Goal: Task Accomplishment & Management: Complete application form

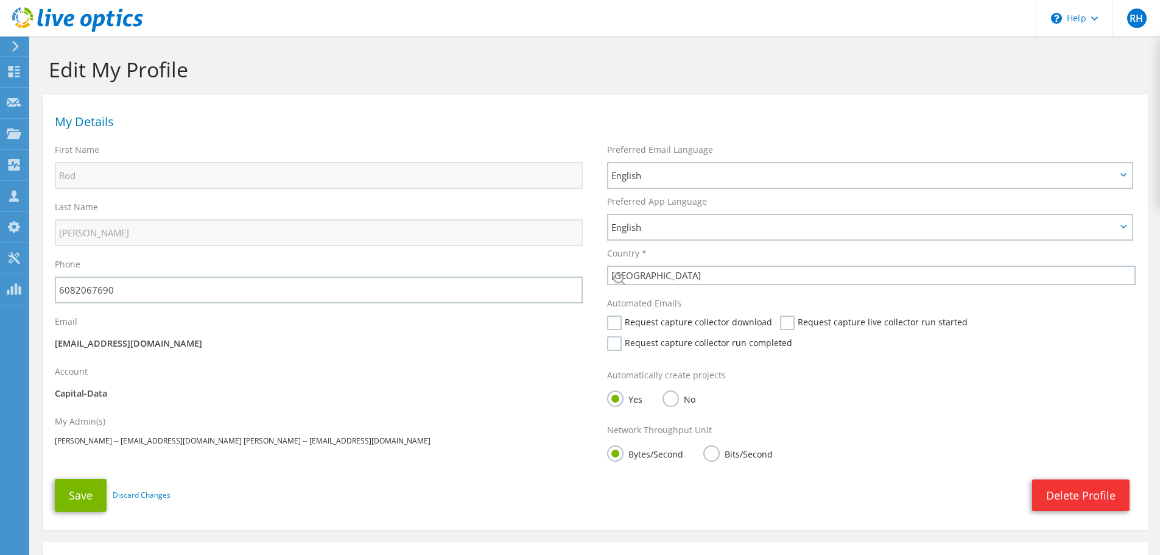
select select "224"
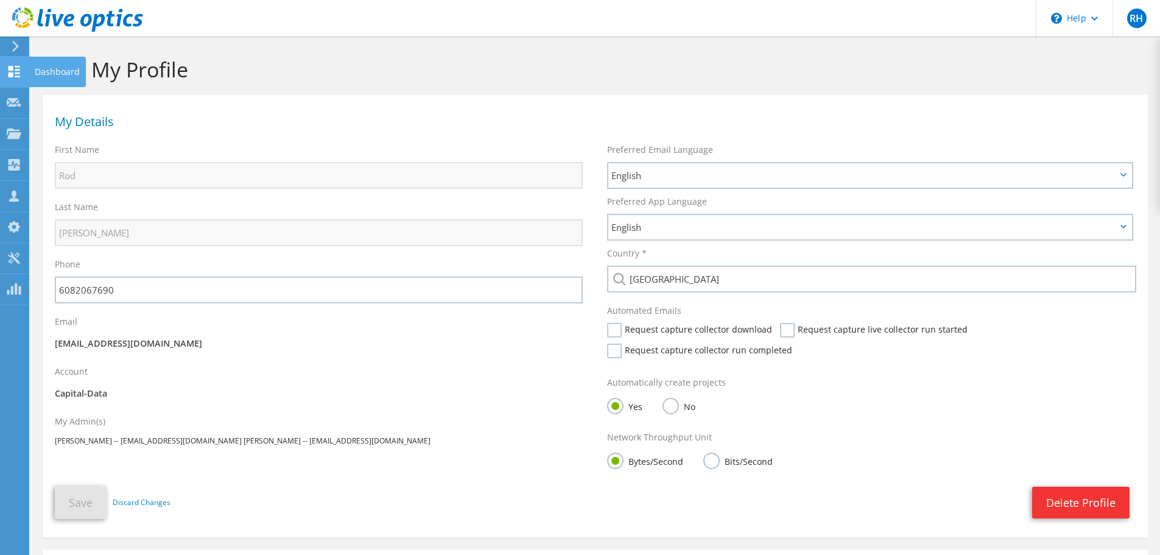
click at [10, 77] on div at bounding box center [14, 72] width 15 height 13
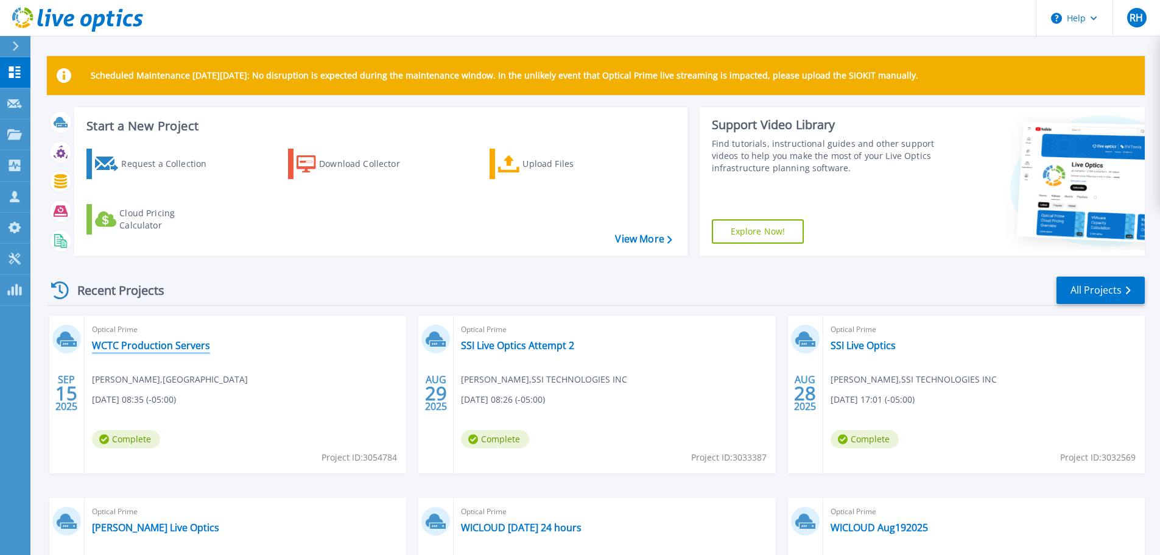
click at [172, 341] on link "WCTC Production Servers" at bounding box center [151, 345] width 118 height 12
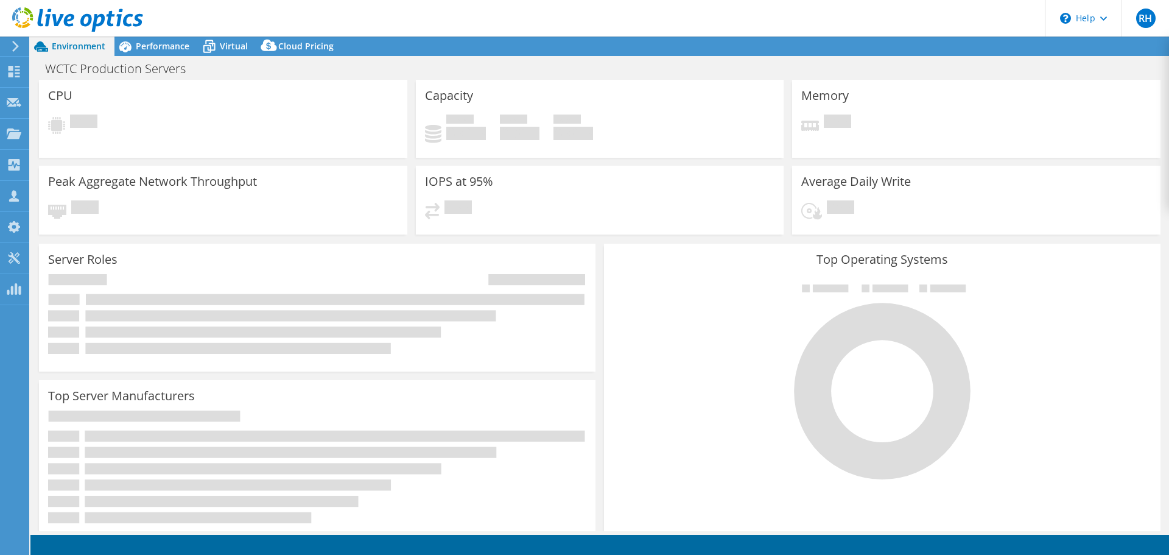
select select "USD"
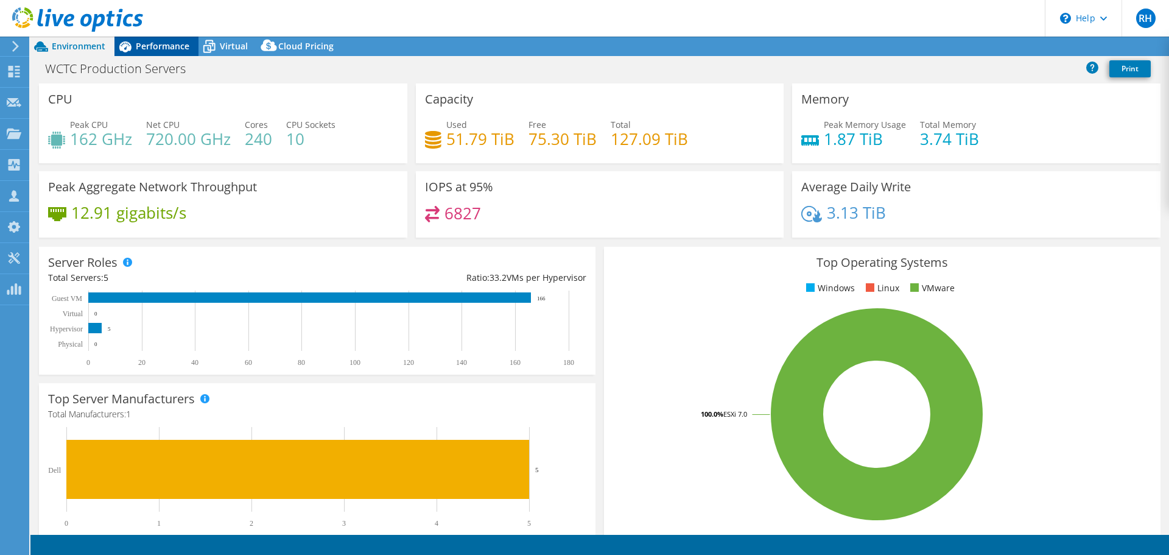
click at [152, 44] on span "Performance" at bounding box center [163, 46] width 54 height 12
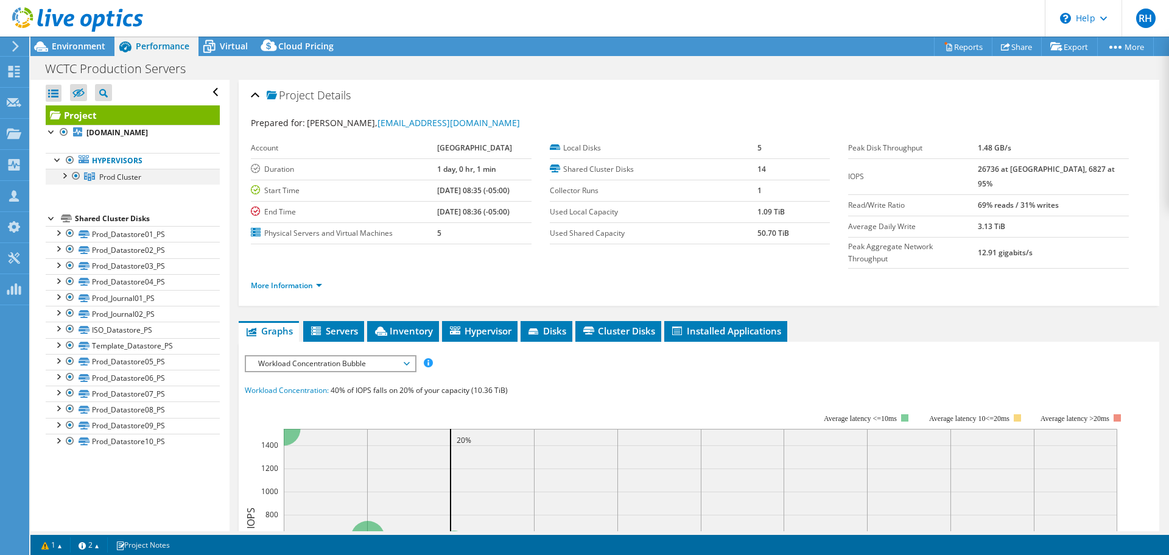
click at [63, 177] on div at bounding box center [64, 175] width 12 height 12
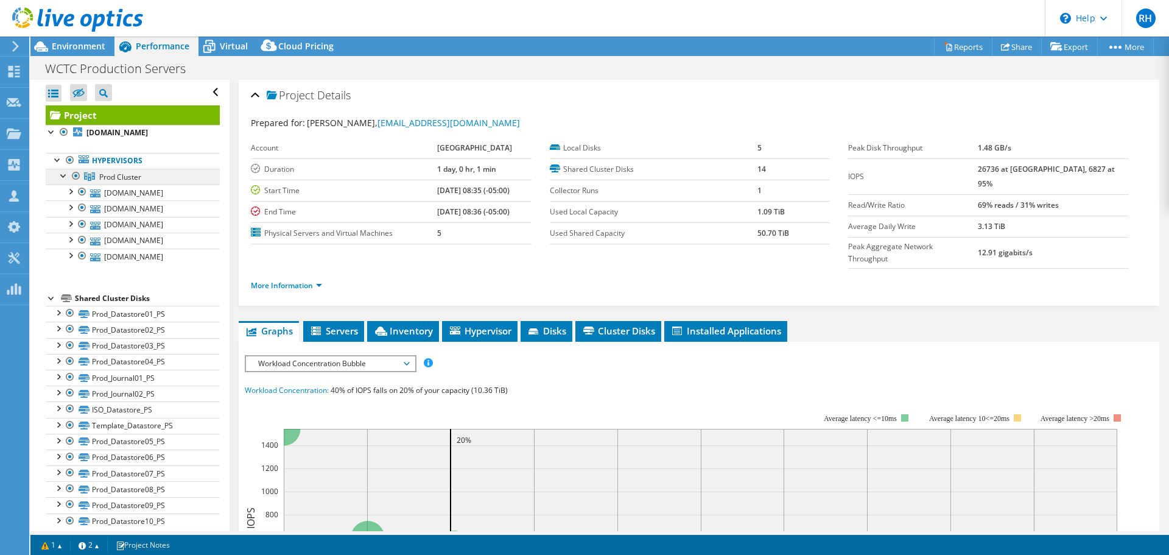
click at [108, 173] on span "Prod Cluster" at bounding box center [120, 177] width 42 height 10
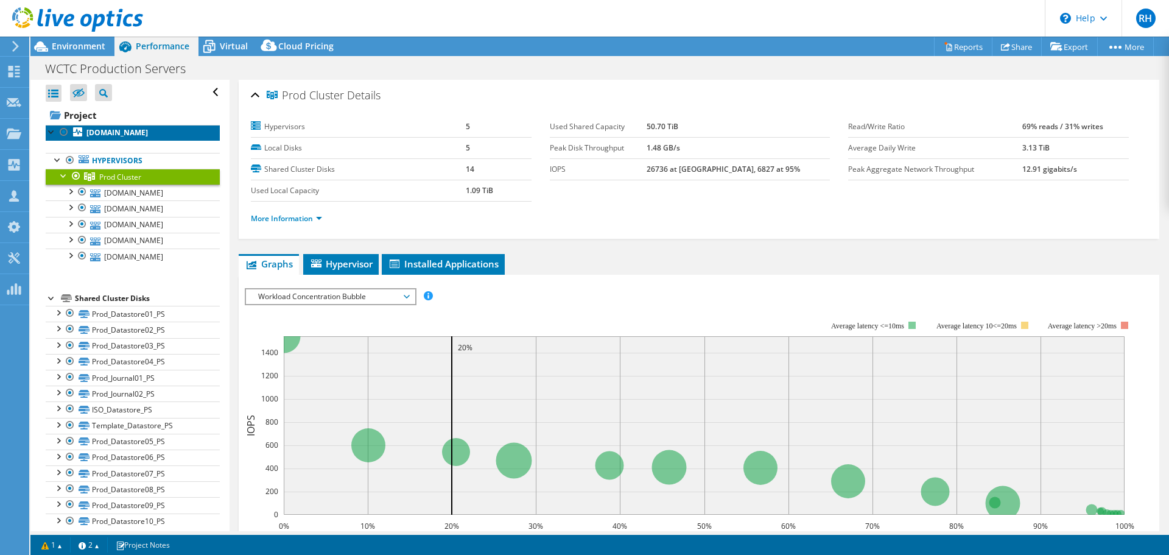
click at [99, 129] on b "esx02.wctc.edu" at bounding box center [117, 132] width 62 height 10
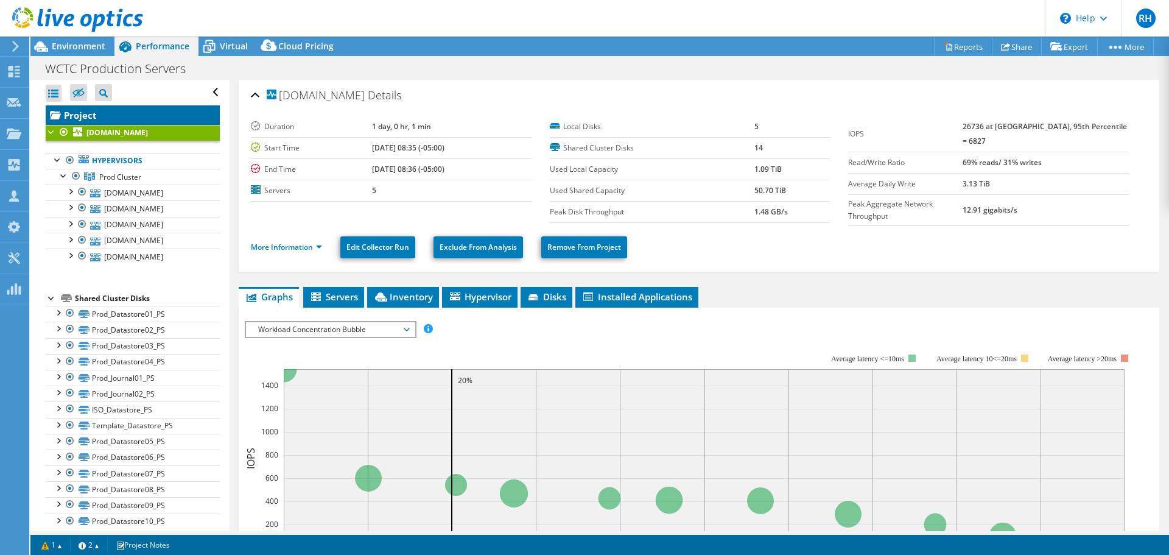
click at [97, 115] on link "Project" at bounding box center [133, 114] width 174 height 19
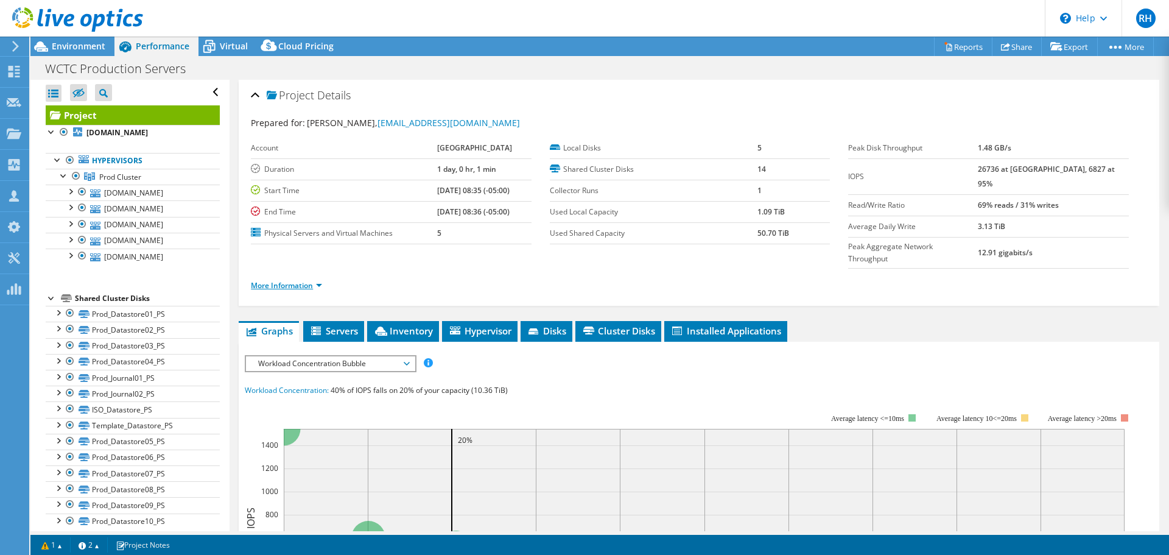
click at [303, 285] on link "More Information" at bounding box center [286, 285] width 71 height 10
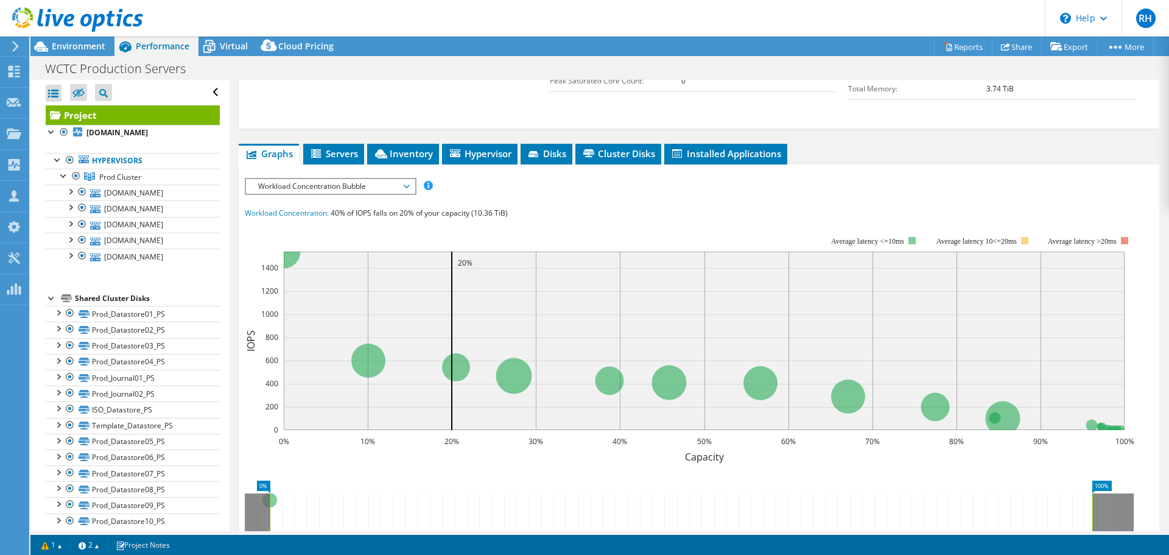
scroll to position [365, 0]
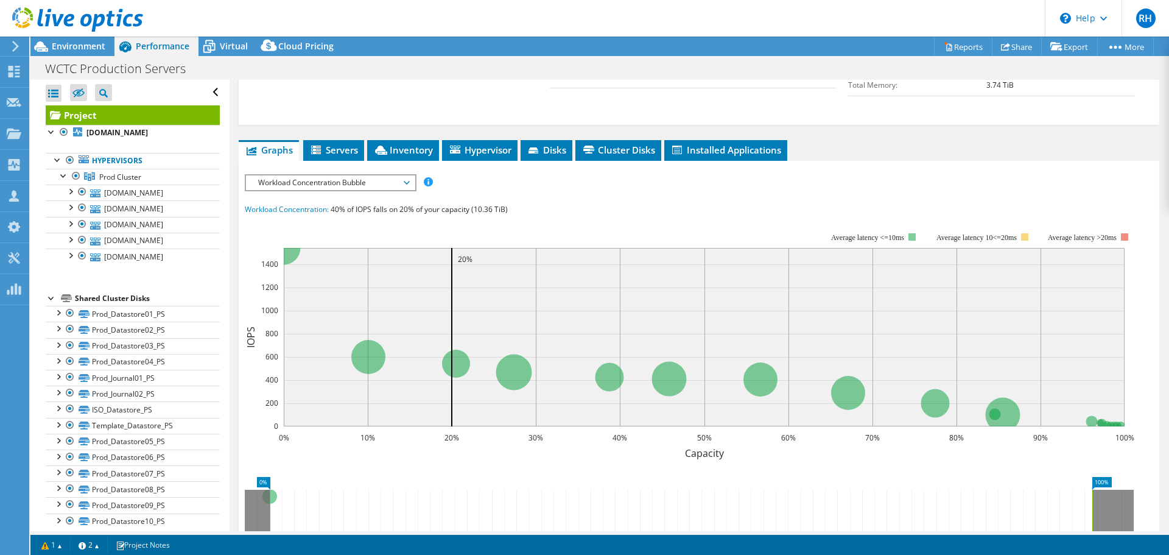
click at [338, 179] on span "Workload Concentration Bubble" at bounding box center [330, 182] width 157 height 15
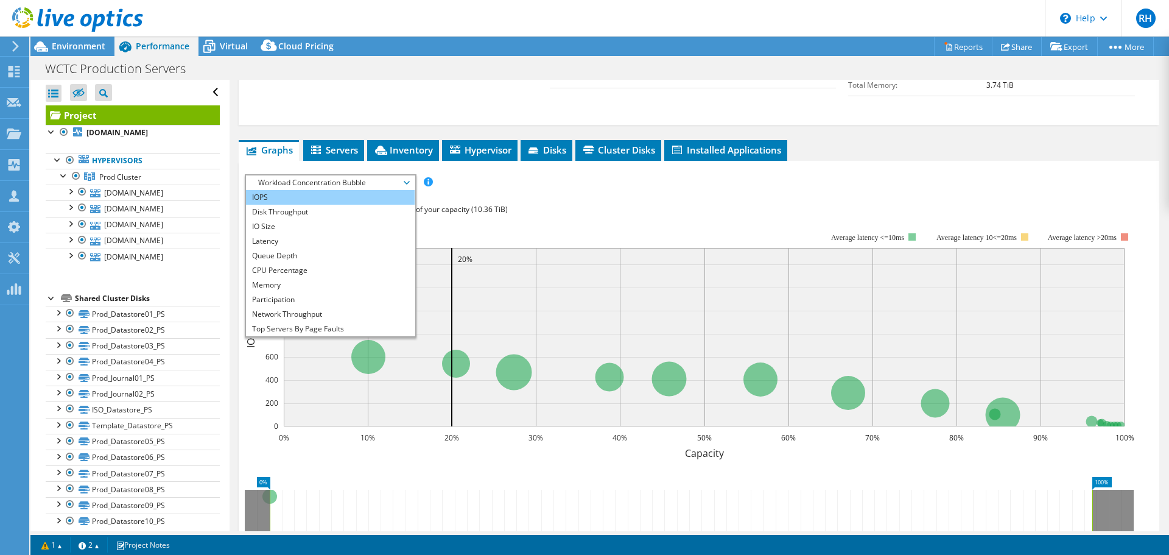
click at [283, 193] on li "IOPS" at bounding box center [330, 197] width 169 height 15
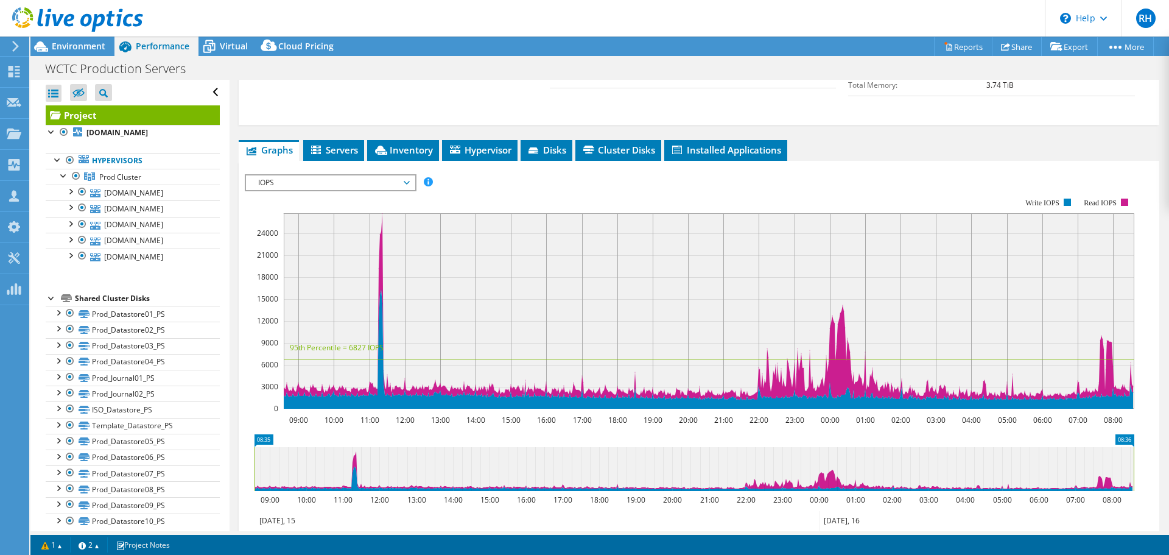
click at [337, 183] on span "IOPS" at bounding box center [330, 182] width 157 height 15
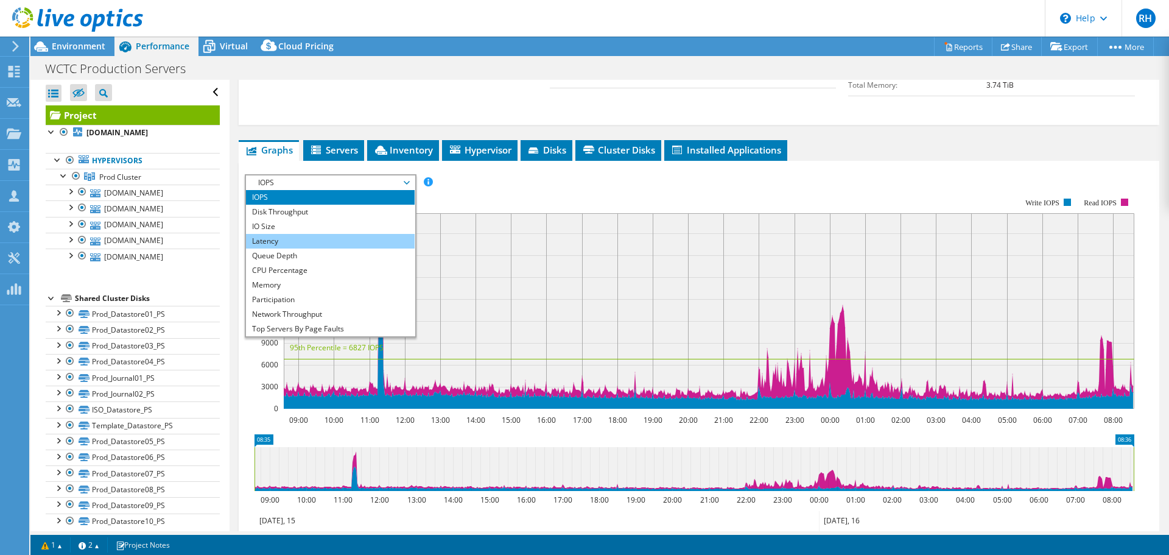
click at [272, 243] on li "Latency" at bounding box center [330, 241] width 169 height 15
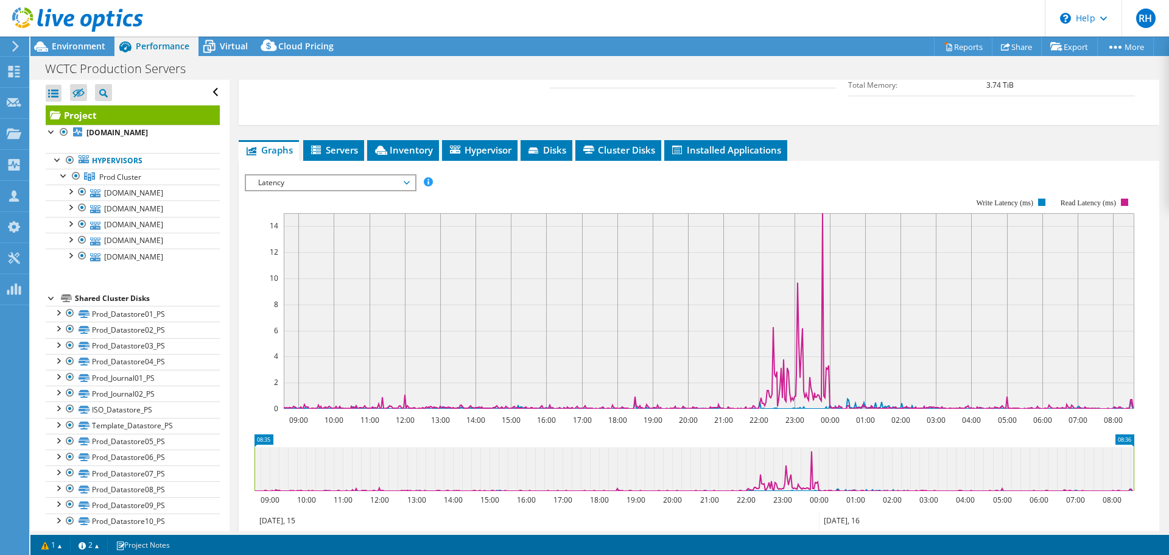
click at [300, 180] on span "Latency" at bounding box center [330, 182] width 157 height 15
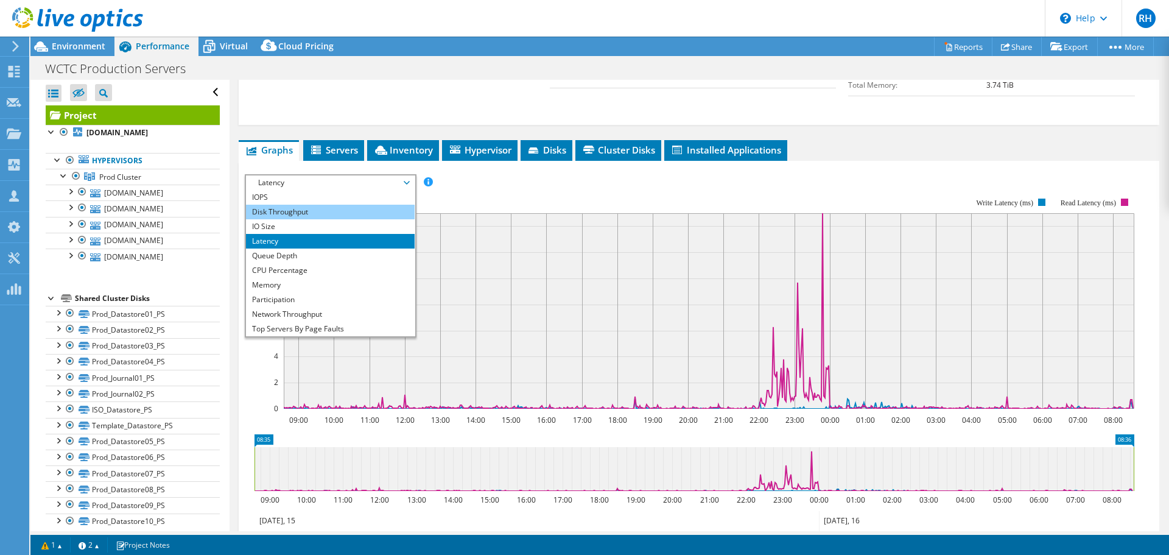
click at [265, 216] on li "Disk Throughput" at bounding box center [330, 212] width 169 height 15
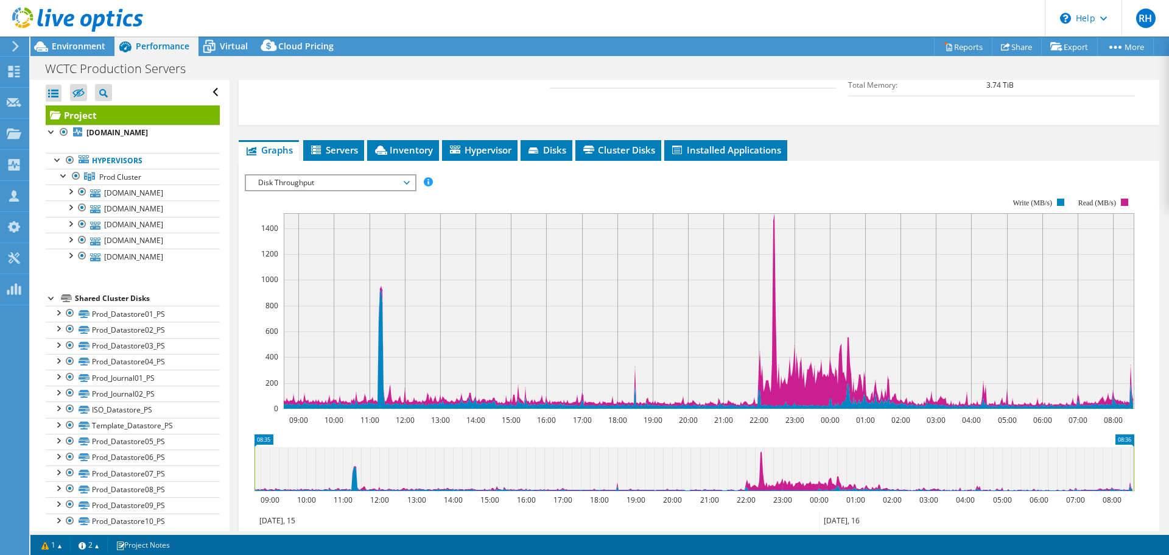
click at [269, 181] on span "Disk Throughput" at bounding box center [330, 182] width 157 height 15
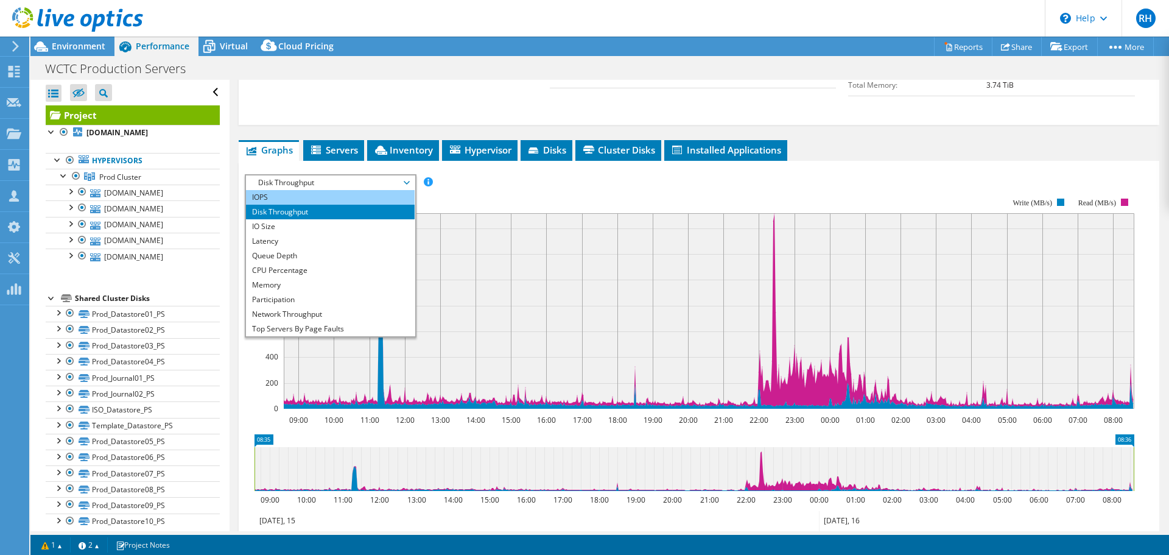
click at [268, 203] on li "IOPS" at bounding box center [330, 197] width 169 height 15
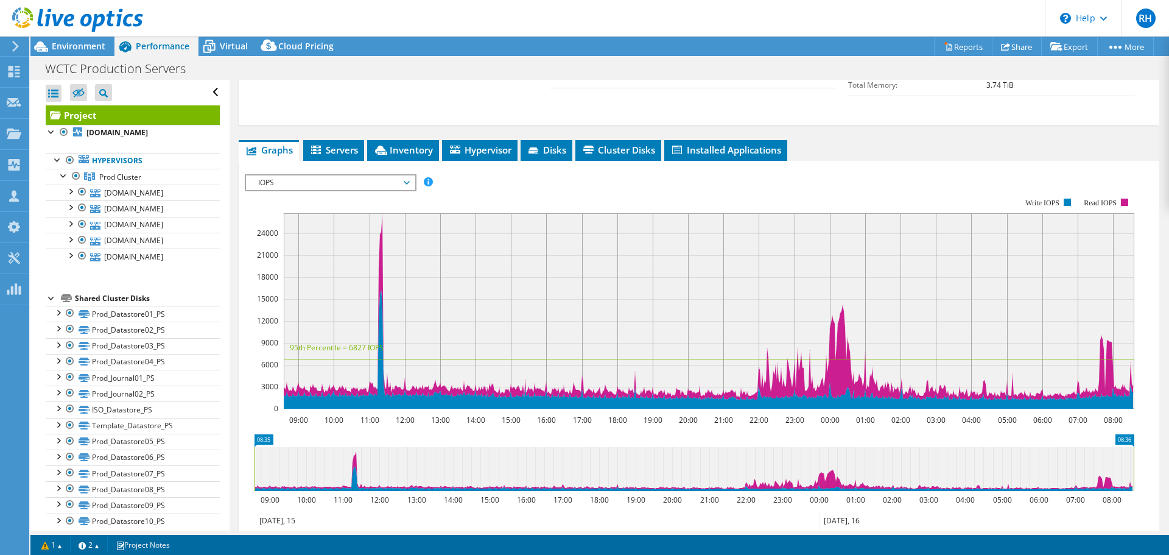
click at [268, 180] on span "IOPS" at bounding box center [330, 182] width 157 height 15
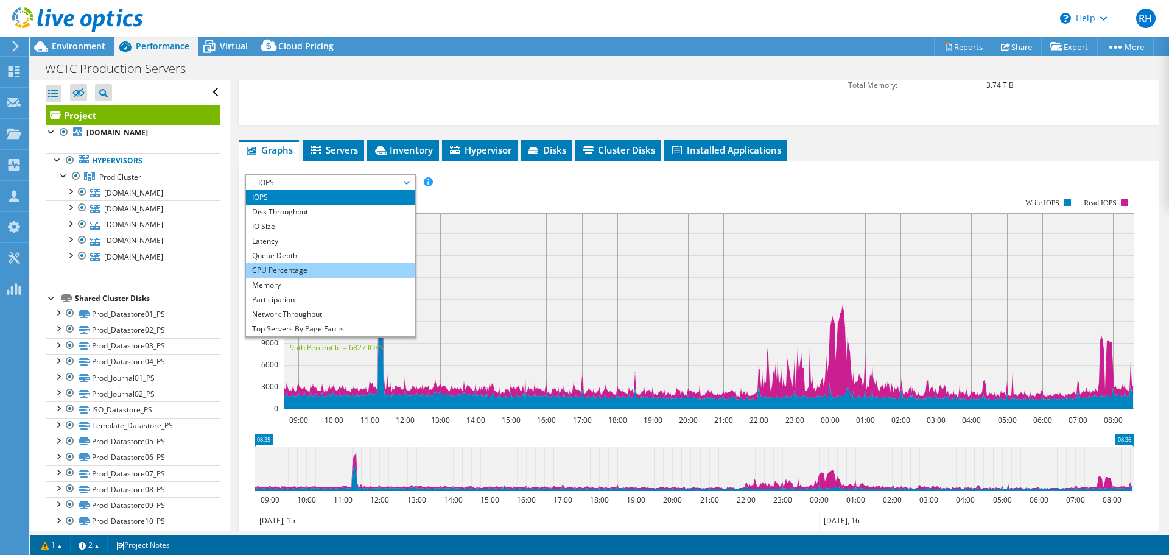
click at [252, 269] on li "CPU Percentage" at bounding box center [330, 270] width 169 height 15
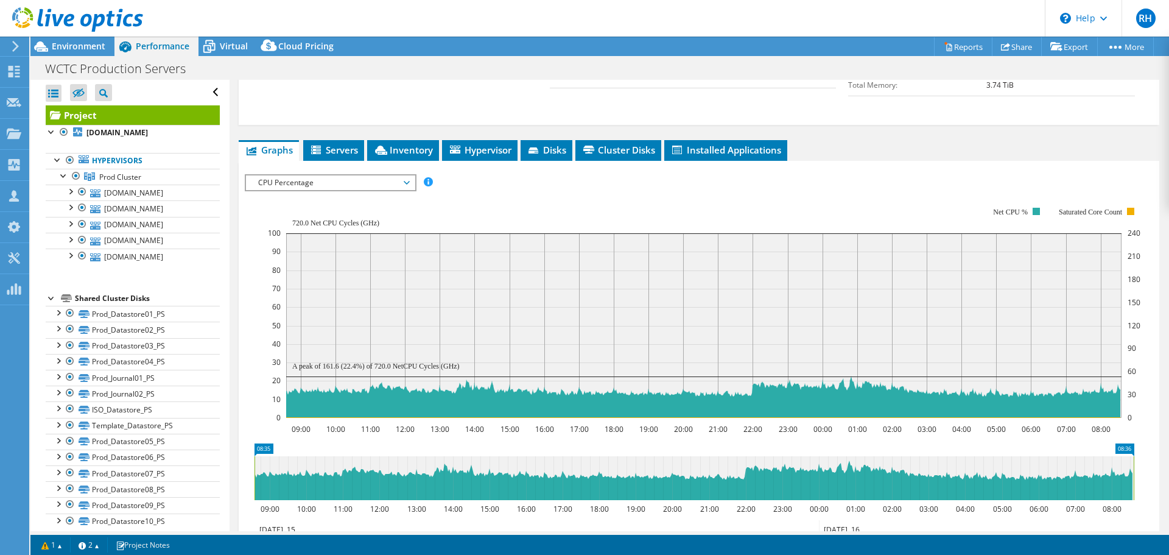
click at [467, 182] on div "IOPS Disk Throughput IO Size Latency Queue Depth CPU Percentage Memory Page Fau…" at bounding box center [699, 182] width 909 height 16
click at [304, 178] on span "CPU Percentage" at bounding box center [330, 182] width 157 height 15
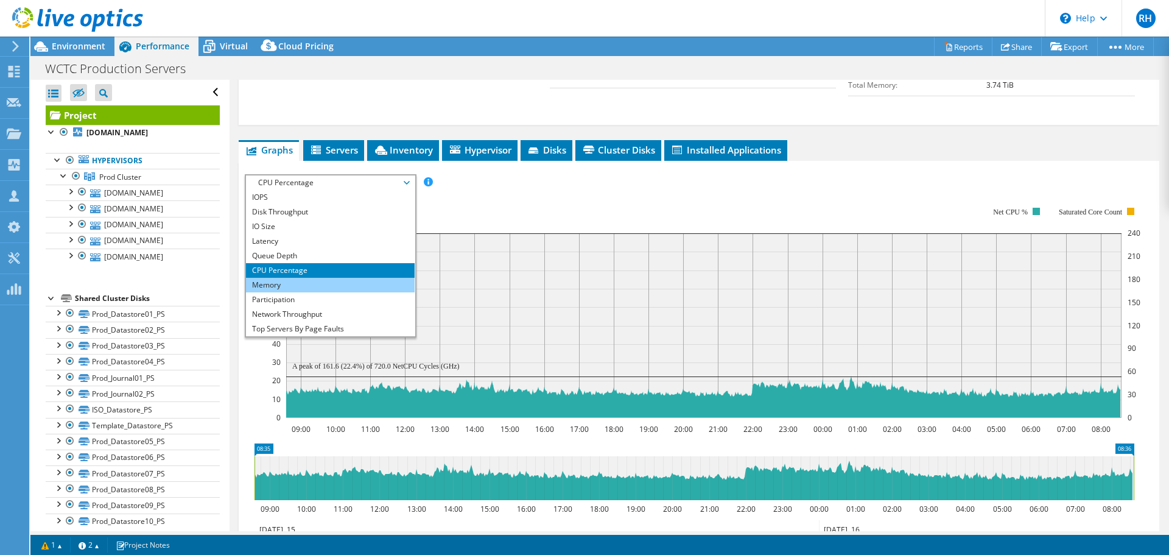
click at [264, 281] on li "Memory" at bounding box center [330, 285] width 169 height 15
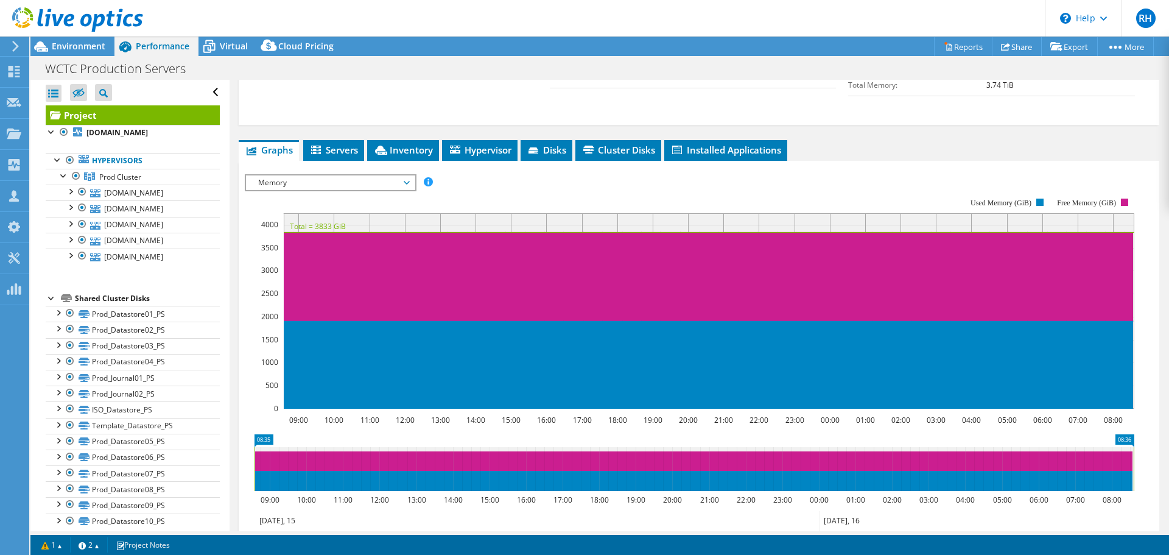
click at [493, 177] on div "IOPS Disk Throughput IO Size Latency Queue Depth CPU Percentage Memory Page Fau…" at bounding box center [699, 182] width 909 height 16
drag, startPoint x: 141, startPoint y: 188, endPoint x: 168, endPoint y: 197, distance: 28.1
click at [141, 188] on link "esx02.wctc.edu" at bounding box center [133, 193] width 174 height 16
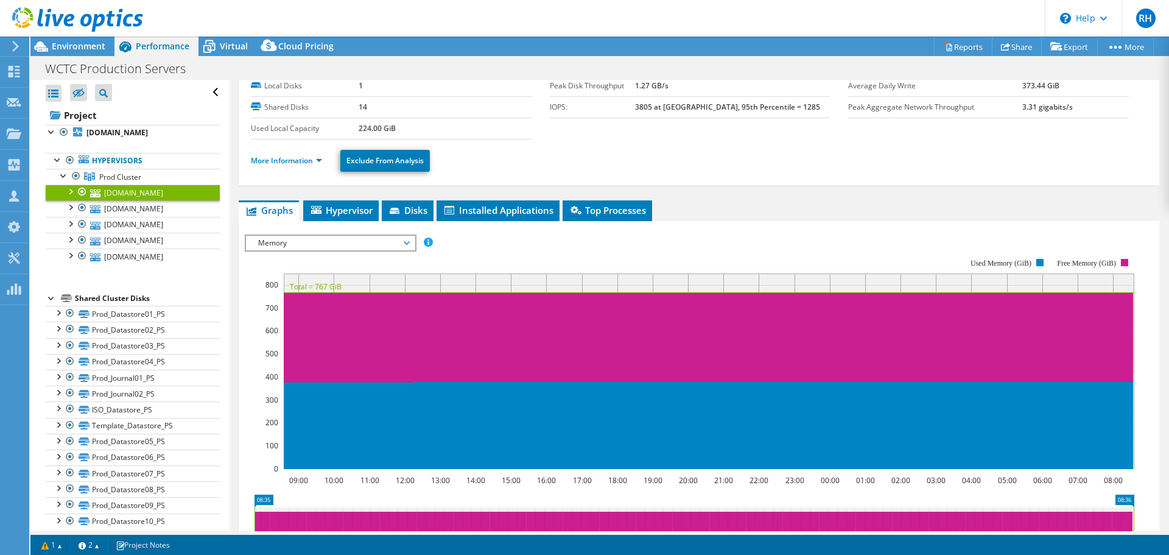
scroll to position [61, 0]
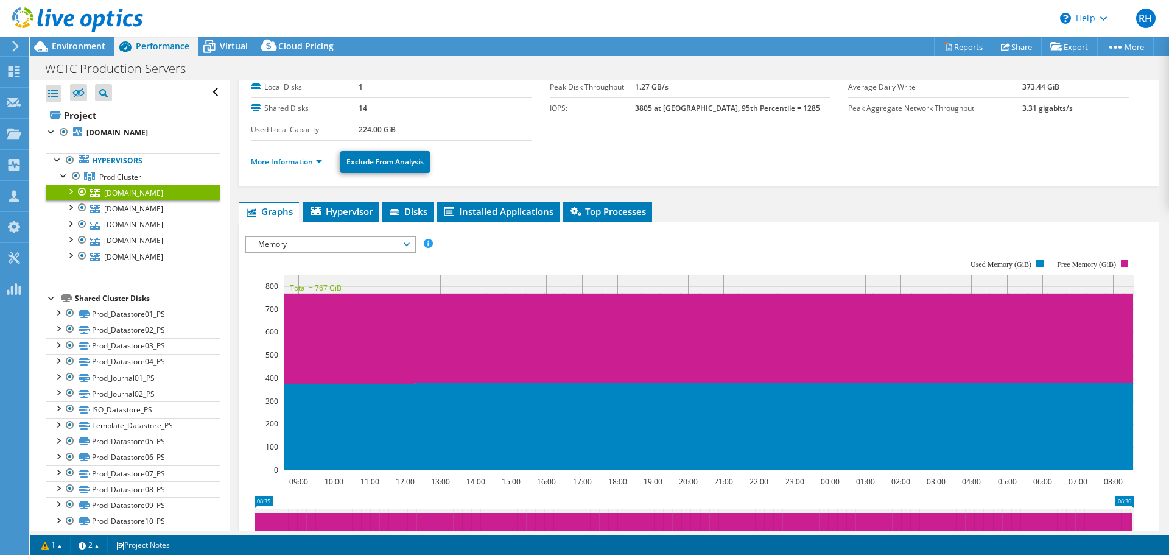
click at [284, 242] on span "Memory" at bounding box center [330, 244] width 157 height 15
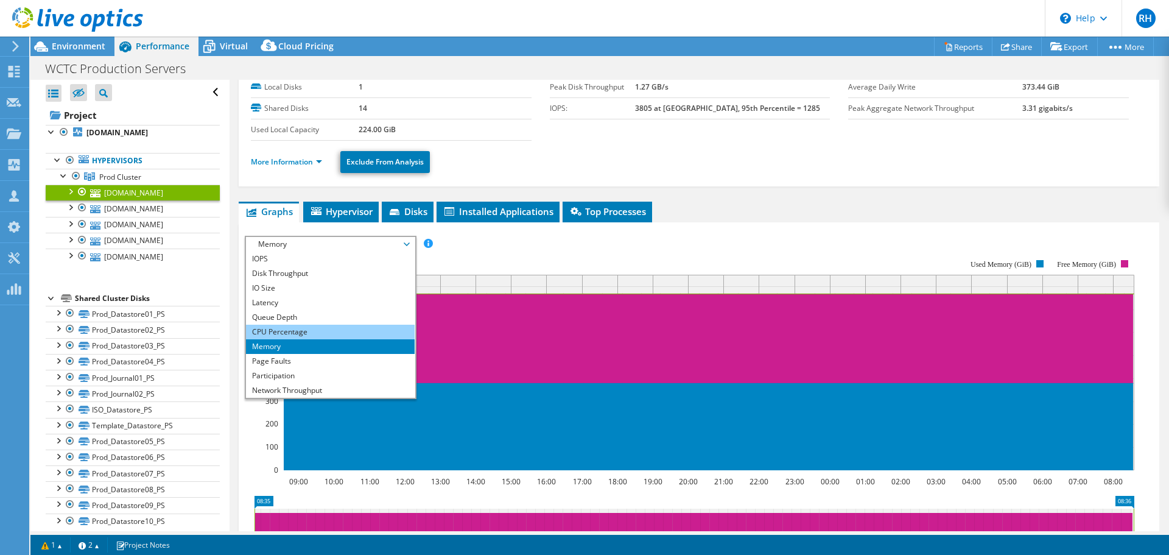
click at [284, 334] on li "CPU Percentage" at bounding box center [330, 332] width 169 height 15
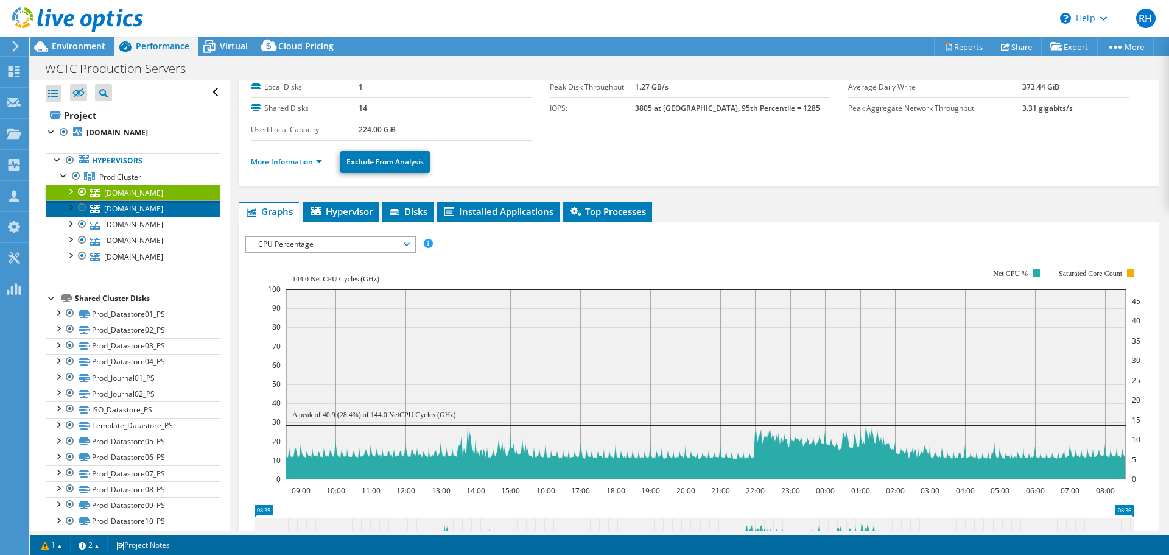
click at [126, 211] on link "esx04.wctc.edu" at bounding box center [133, 208] width 174 height 16
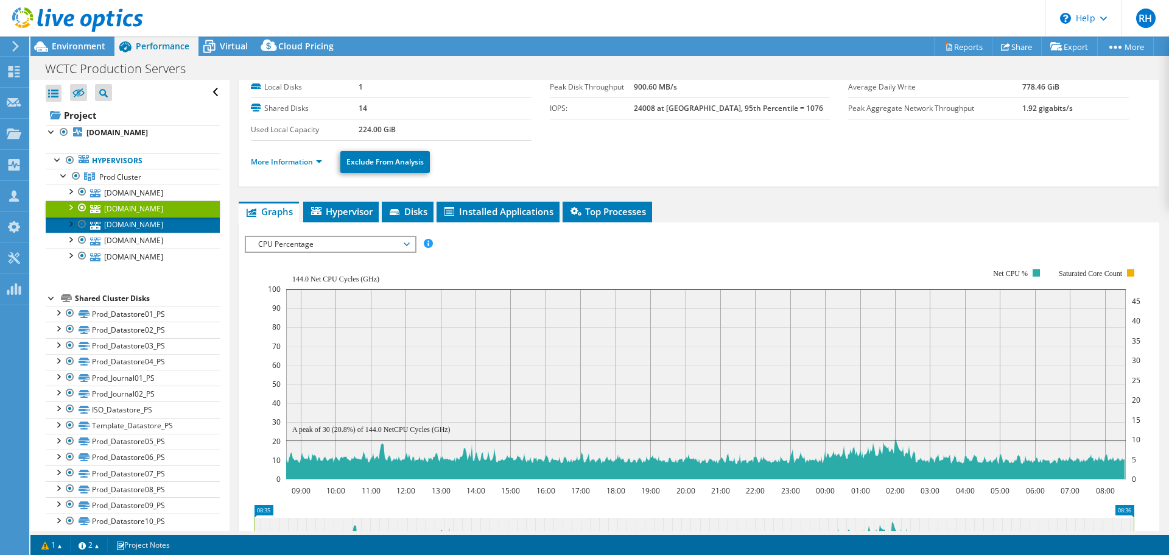
click at [129, 225] on link "esx01.wctc.edu" at bounding box center [133, 225] width 174 height 16
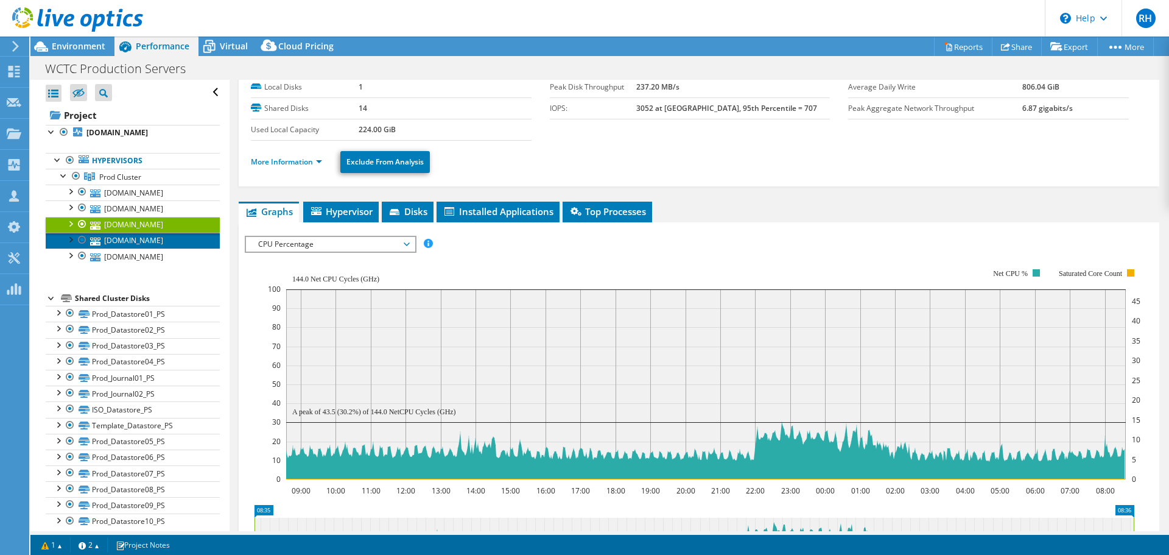
click at [130, 242] on link "esx03.wctc.edu" at bounding box center [133, 241] width 174 height 16
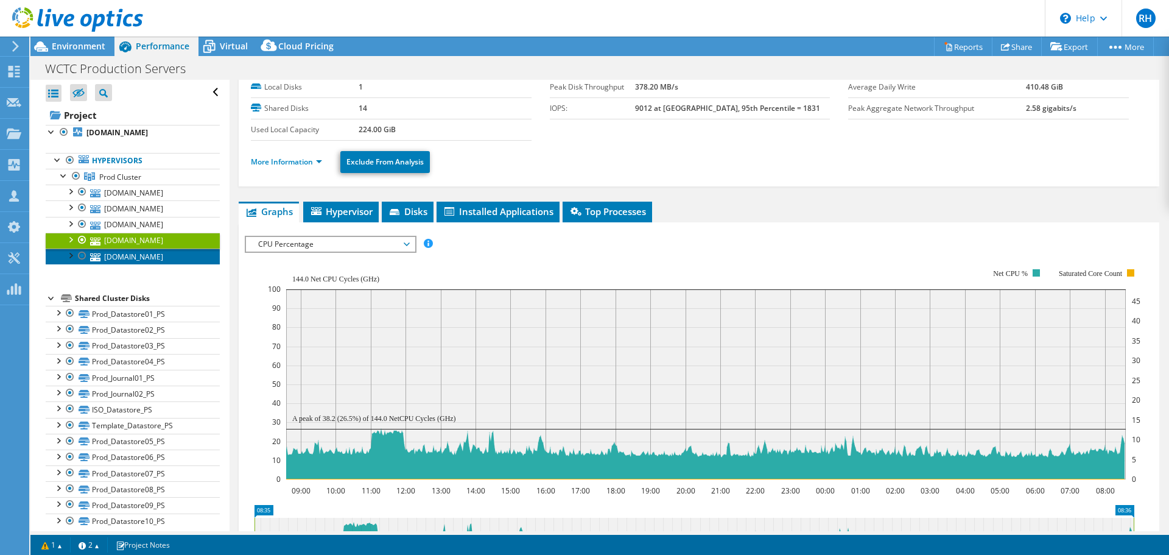
click at [129, 255] on link "esx05.wctc.edu" at bounding box center [133, 257] width 174 height 16
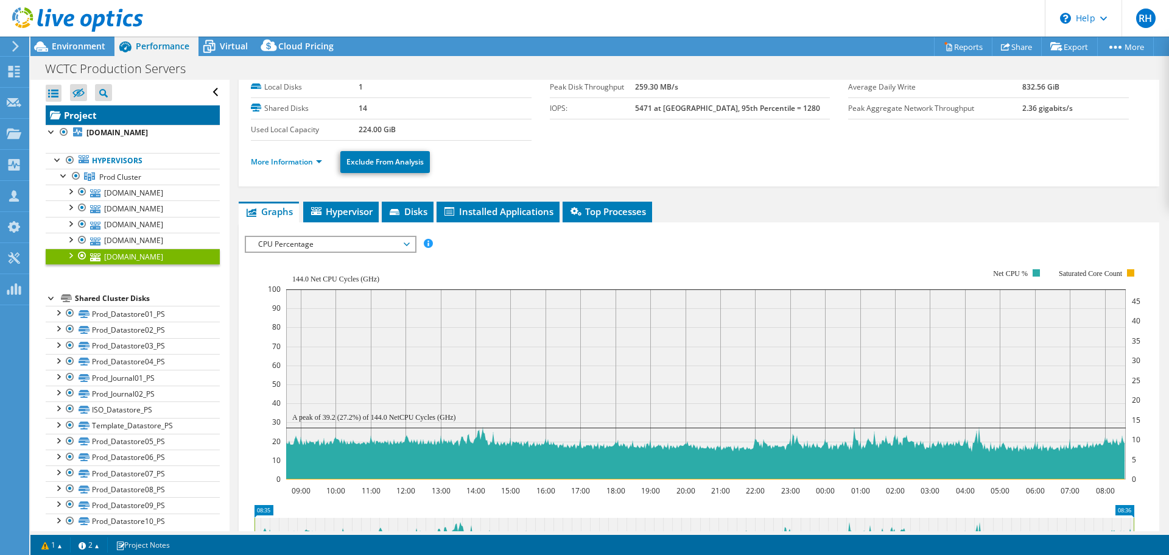
click at [107, 115] on link "Project" at bounding box center [133, 114] width 174 height 19
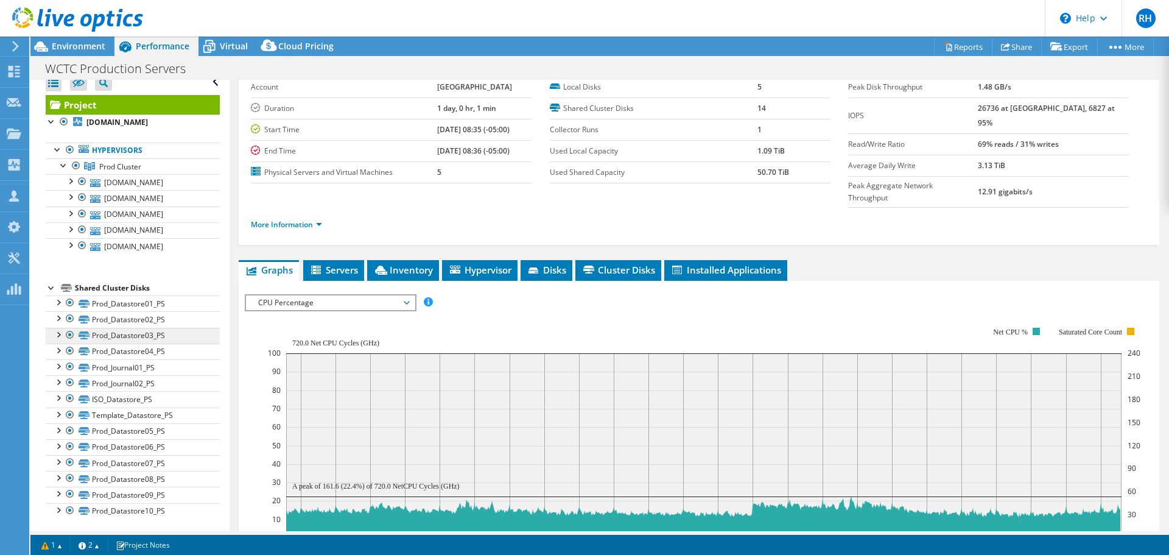
scroll to position [13, 0]
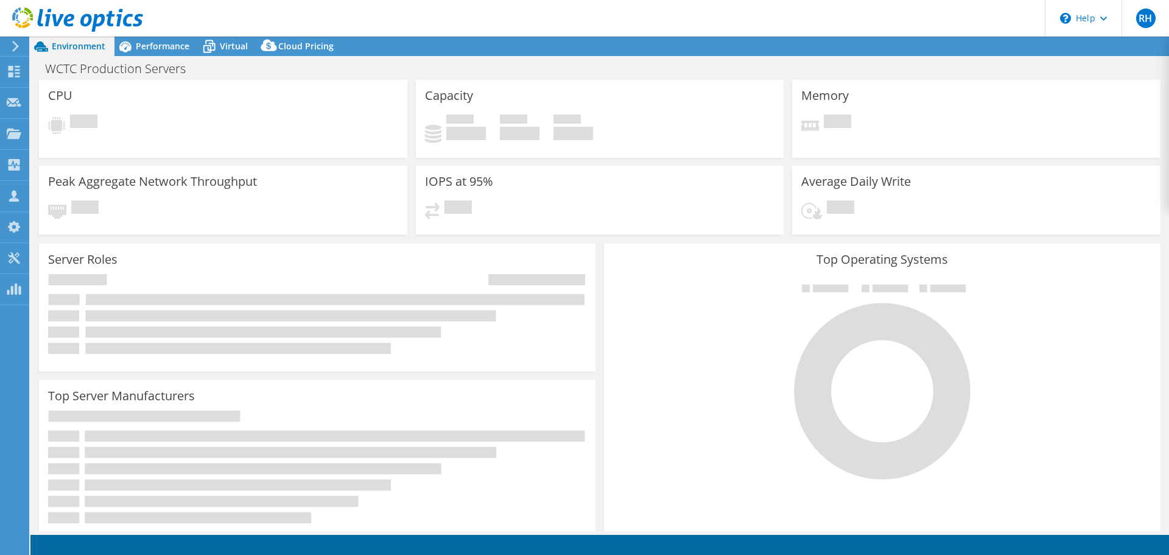
select select "USD"
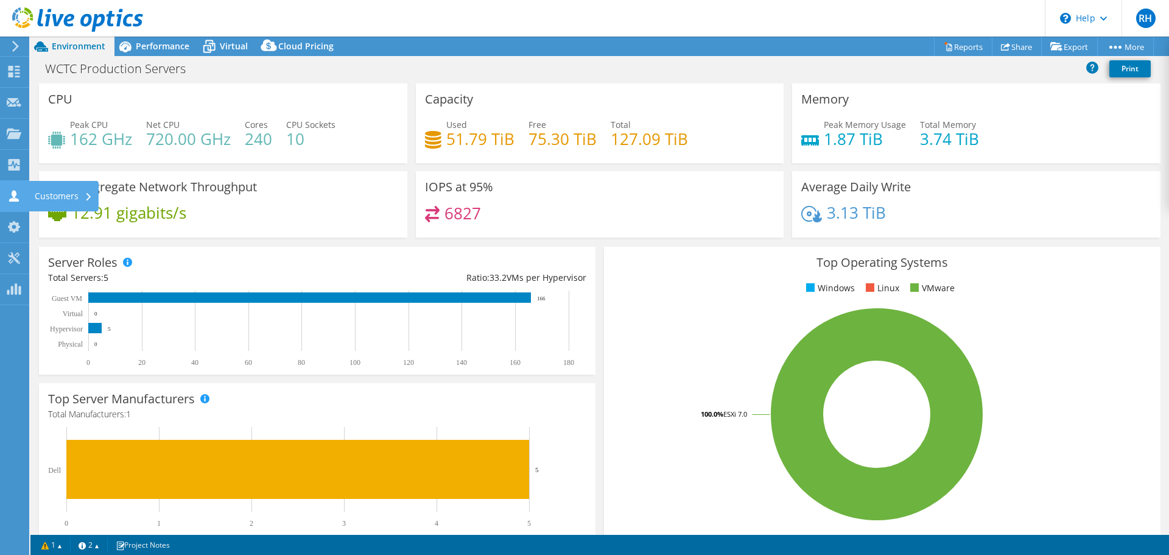
click at [18, 198] on icon at bounding box center [14, 196] width 15 height 12
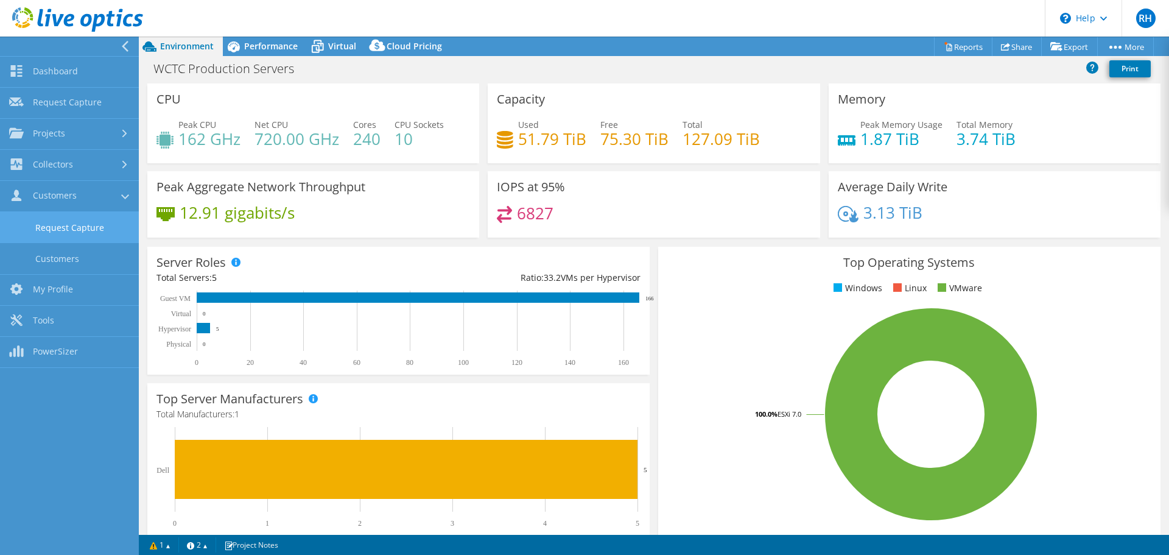
click at [73, 230] on link "Request Capture" at bounding box center [69, 227] width 139 height 31
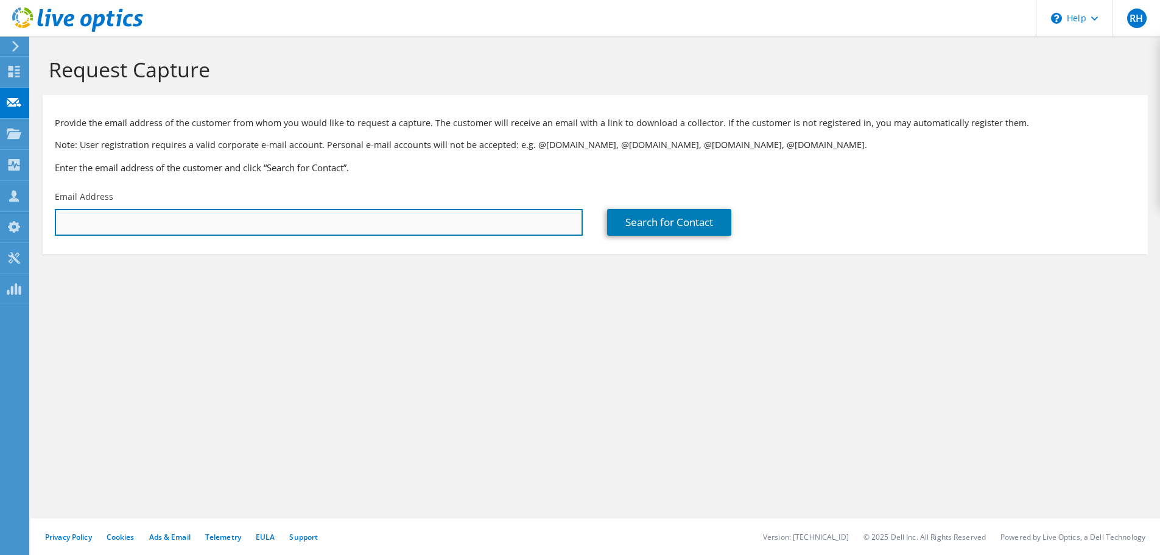
click at [120, 224] on input "text" at bounding box center [319, 222] width 528 height 27
paste input "mschreiber@morainepark.edu"
type input "mschreiber@morainepark.edu"
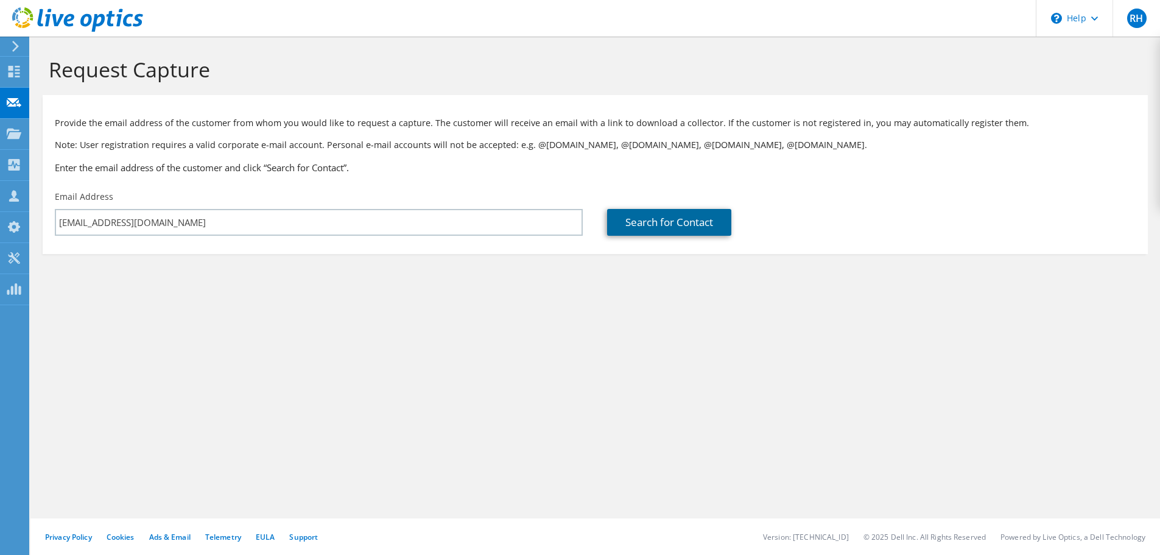
click at [673, 220] on link "Search for Contact" at bounding box center [669, 222] width 124 height 27
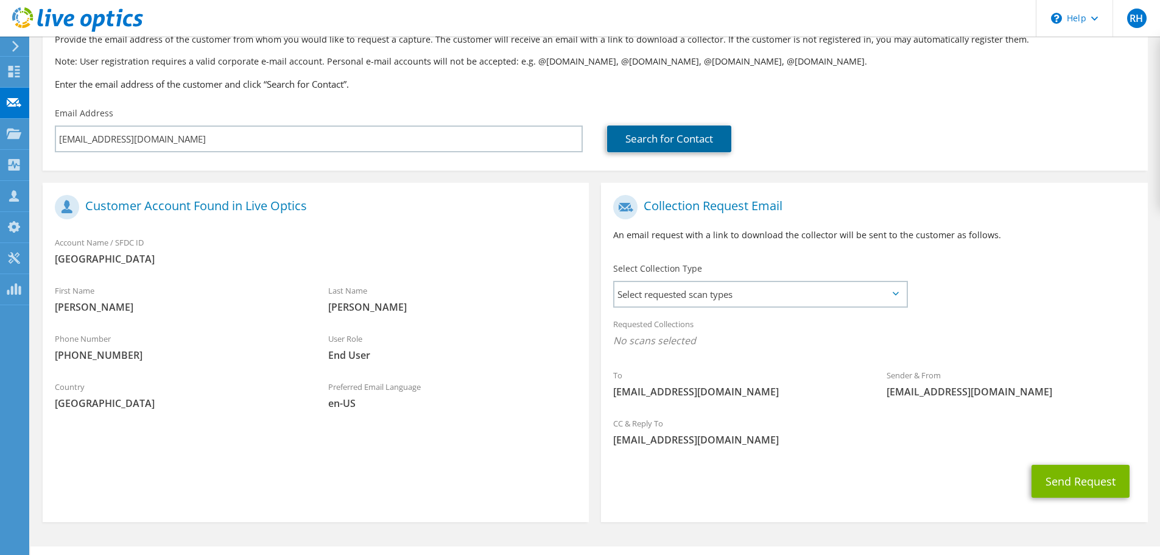
scroll to position [111, 0]
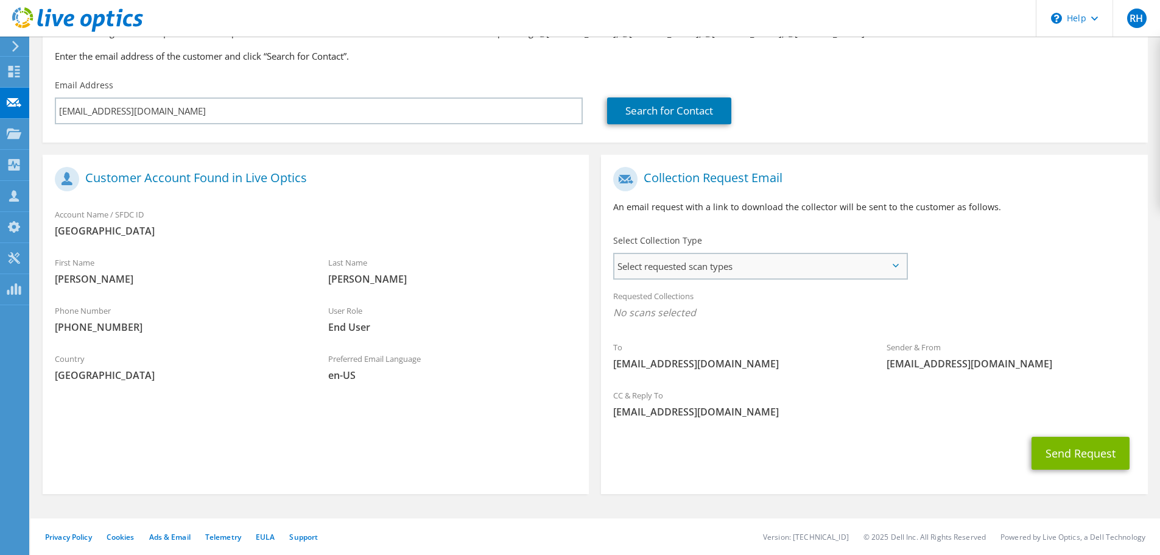
click at [681, 267] on span "Select requested scan types" at bounding box center [761, 266] width 292 height 24
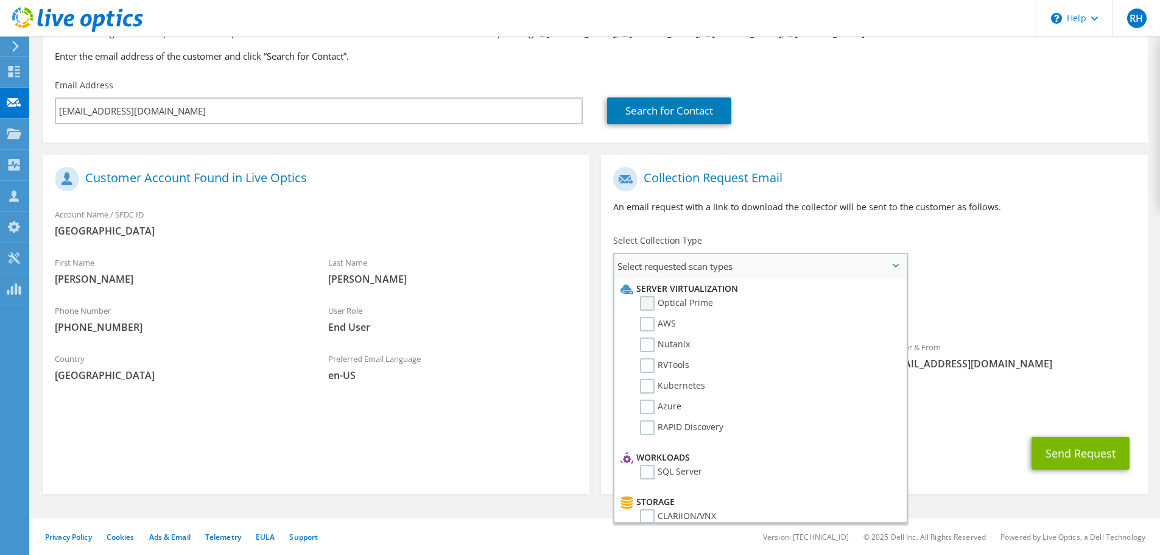
click at [649, 305] on label "Optical Prime" at bounding box center [676, 303] width 73 height 15
click at [0, 0] on input "Optical Prime" at bounding box center [0, 0] width 0 height 0
click at [928, 267] on div "To mschreiber@morainepark.edu Sender & From liveoptics@liveoptics.com" at bounding box center [874, 273] width 546 height 225
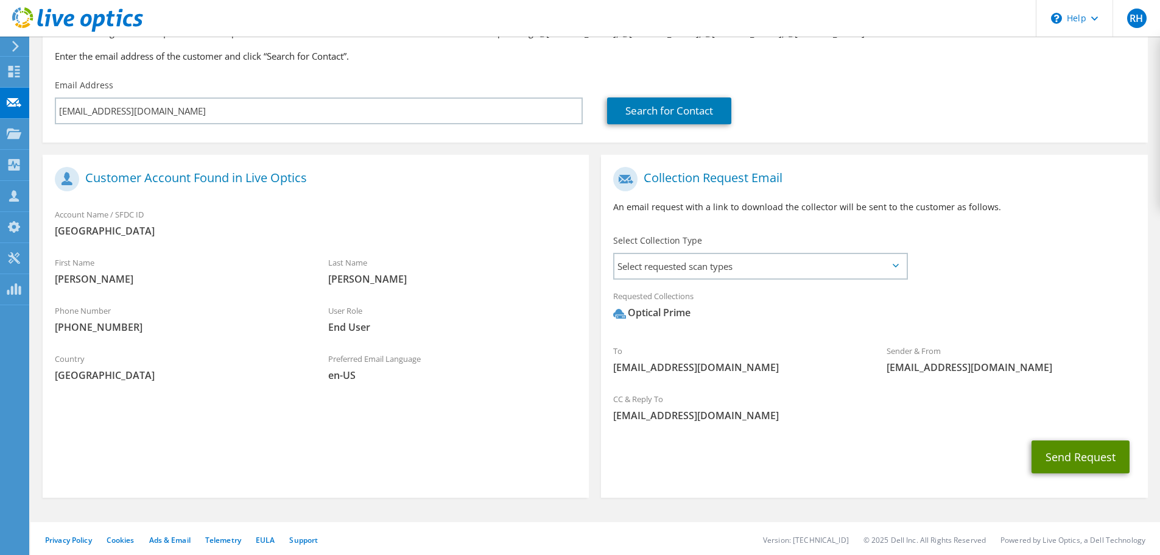
click at [1065, 455] on button "Send Request" at bounding box center [1081, 456] width 98 height 33
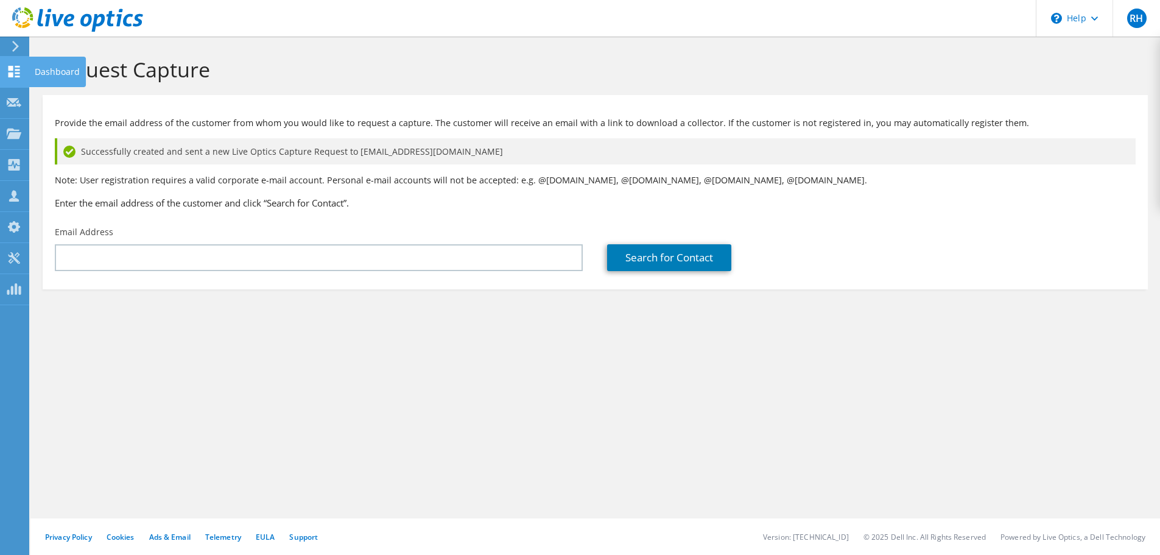
click at [9, 74] on use at bounding box center [15, 72] width 12 height 12
